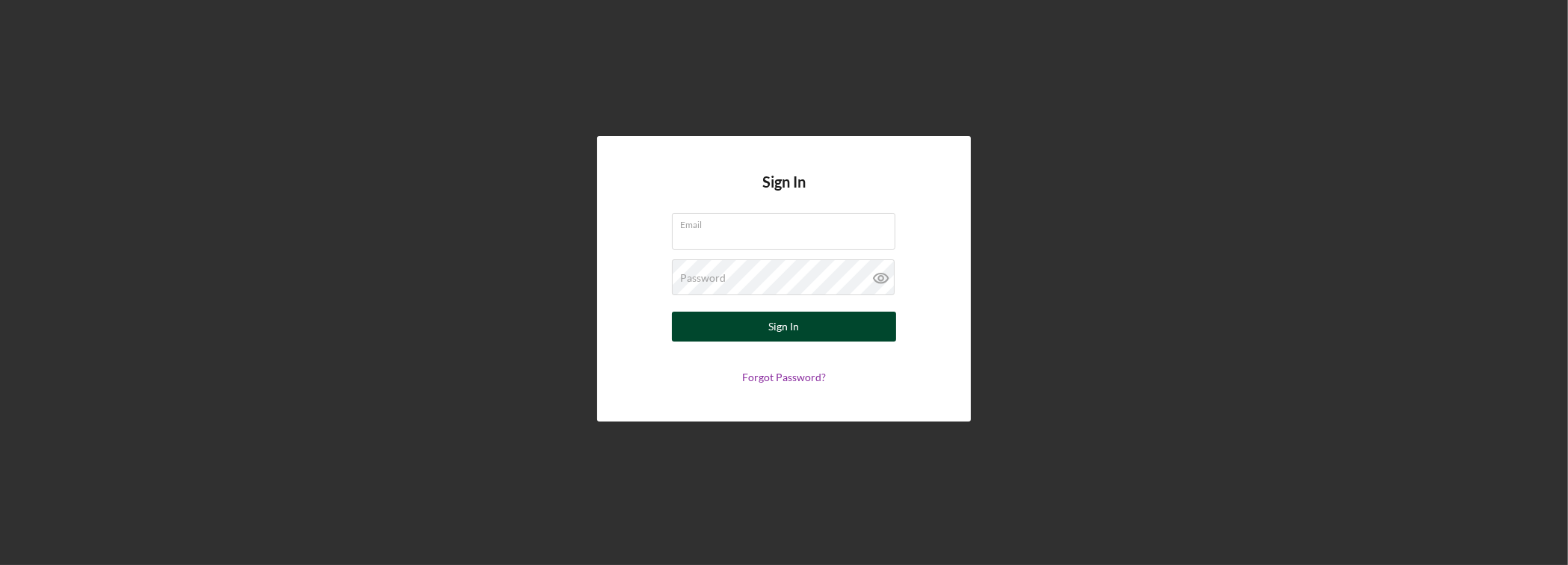
type input "[PERSON_NAME][EMAIL_ADDRESS][DOMAIN_NAME]"
click at [743, 324] on button "Sign In" at bounding box center [783, 326] width 224 height 30
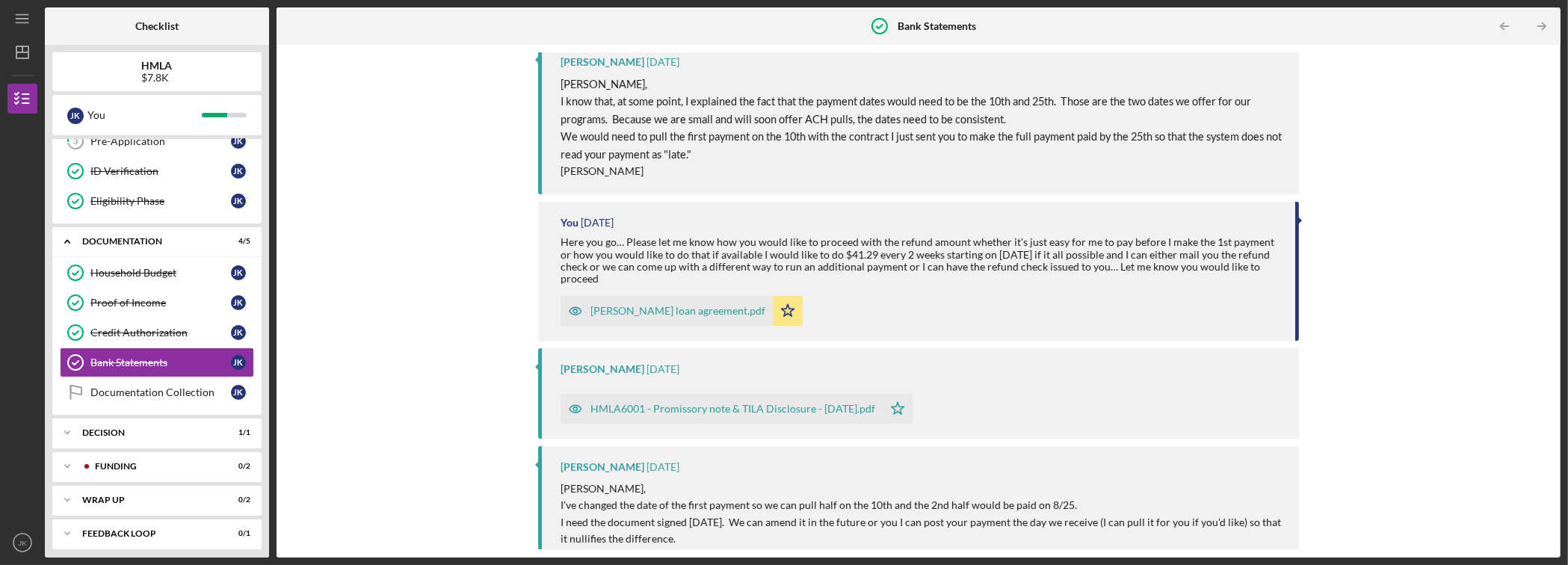
scroll to position [299, 0]
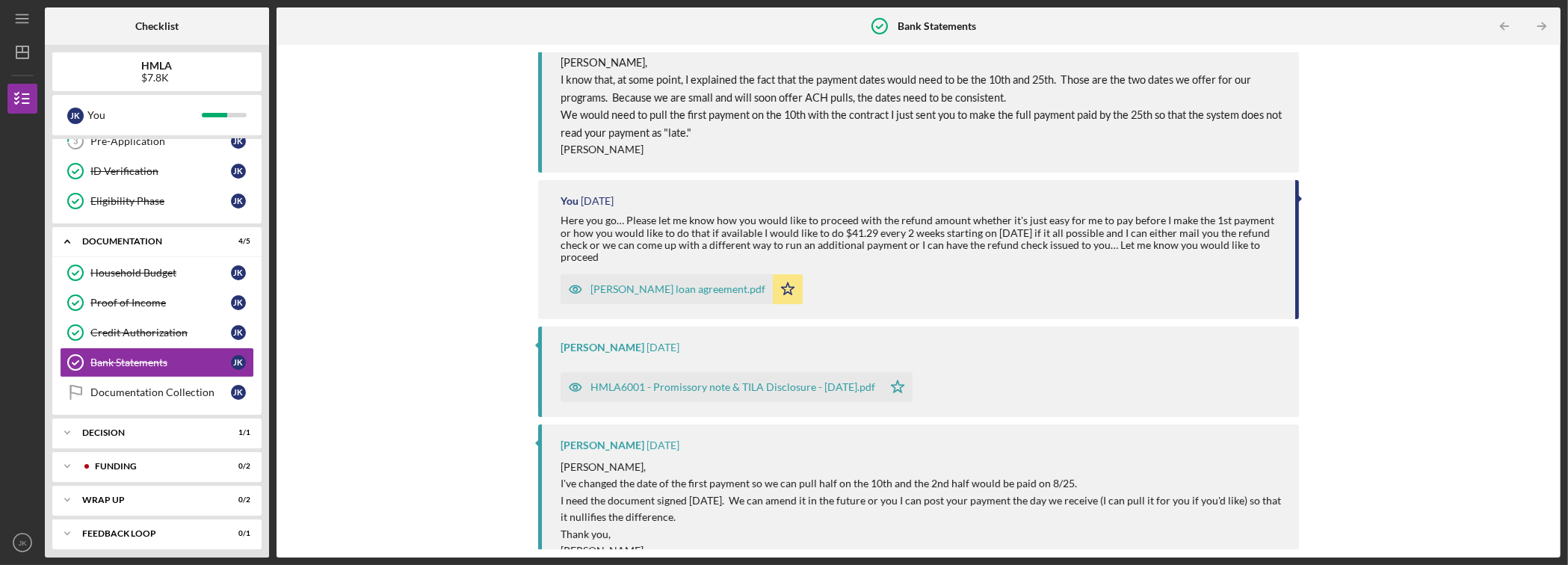
click at [644, 293] on div "[PERSON_NAME] loan agreement.pdf" at bounding box center [677, 289] width 175 height 12
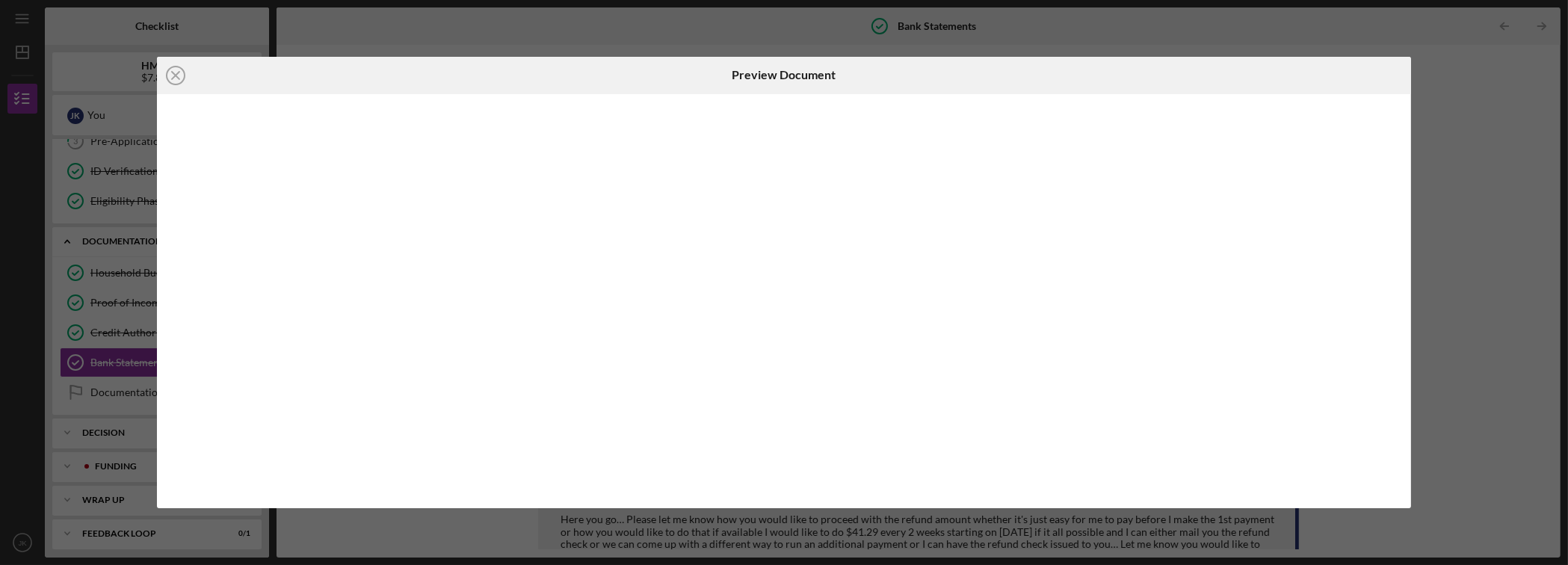
scroll to position [286, 0]
